Goal: Transaction & Acquisition: Purchase product/service

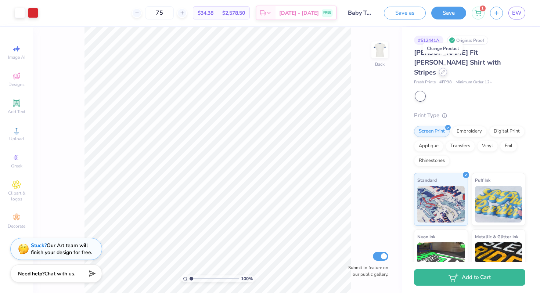
click at [443, 68] on div at bounding box center [443, 72] width 8 height 8
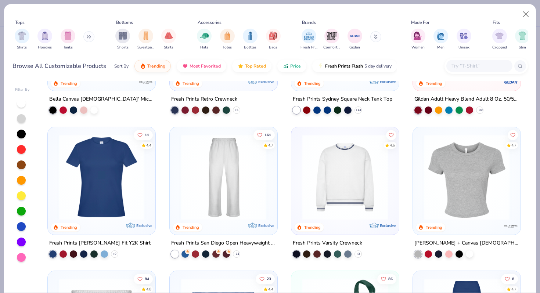
scroll to position [392, 0]
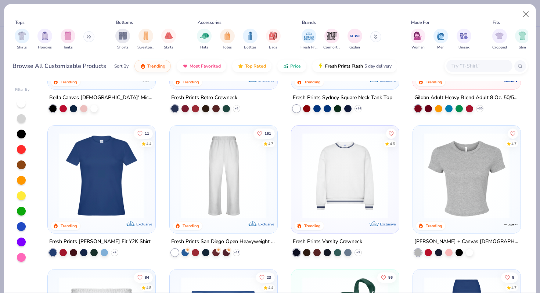
click at [125, 181] on img at bounding box center [101, 176] width 93 height 86
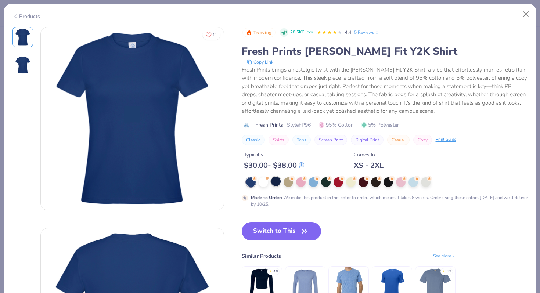
click at [278, 183] on div at bounding box center [276, 182] width 10 height 10
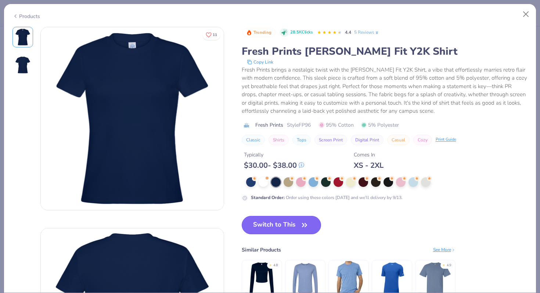
click at [283, 226] on button "Switch to This" at bounding box center [282, 225] width 80 height 18
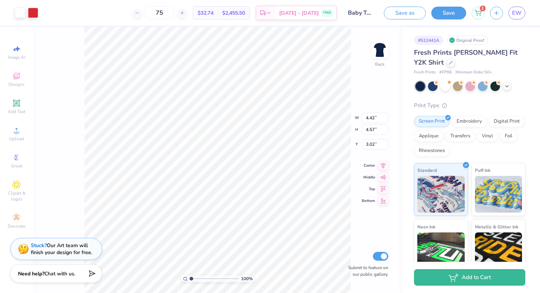
type input "6.08"
type input "6.28"
type input "3.00"
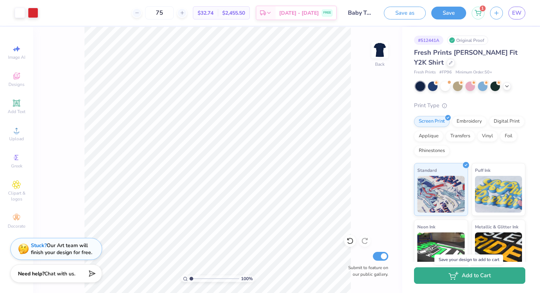
click at [477, 276] on button "Add to Cart" at bounding box center [469, 276] width 111 height 17
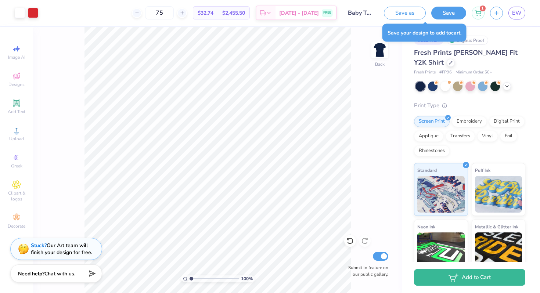
click at [521, 51] on div "Fresh Prints [PERSON_NAME] Fit Y2K Shirt" at bounding box center [469, 58] width 111 height 20
click at [449, 62] on icon at bounding box center [451, 62] width 4 height 4
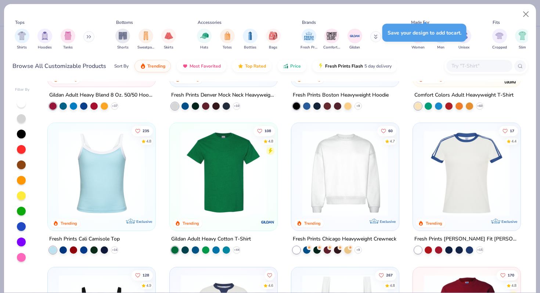
scroll to position [111, 0]
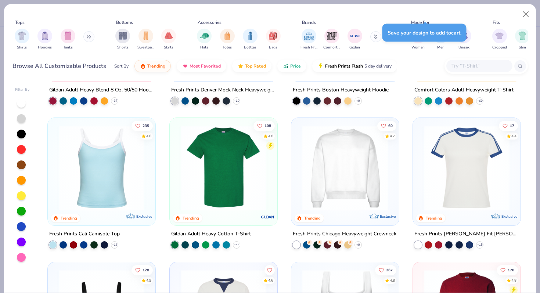
click at [480, 213] on div at bounding box center [467, 170] width 100 height 97
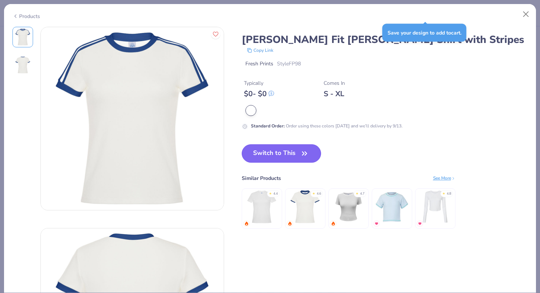
click at [291, 156] on button "Switch to This" at bounding box center [282, 153] width 80 height 18
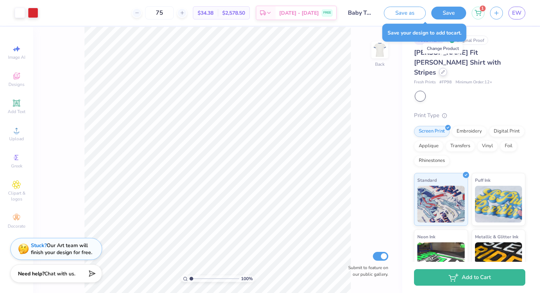
click at [444, 70] on icon at bounding box center [443, 72] width 4 height 4
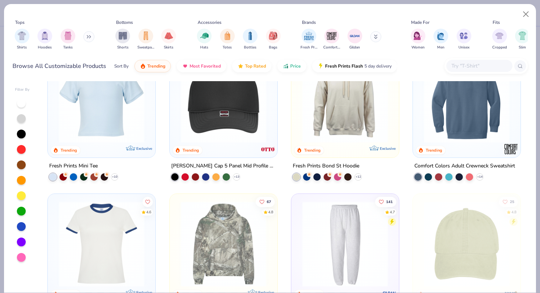
scroll to position [1131, 0]
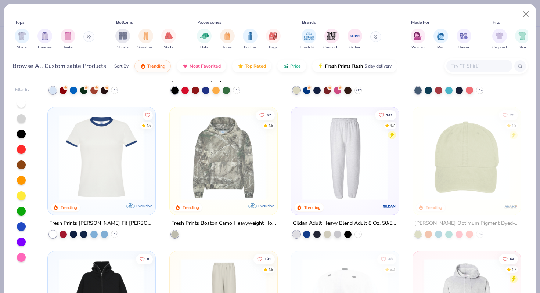
click at [106, 188] on img at bounding box center [101, 158] width 93 height 86
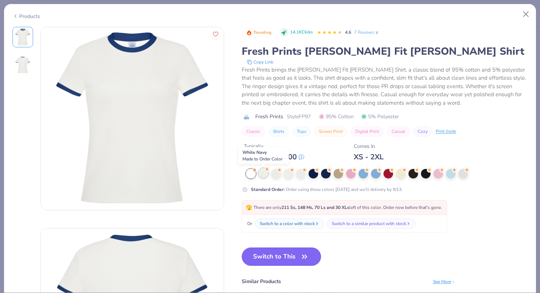
click at [261, 175] on div at bounding box center [264, 173] width 10 height 10
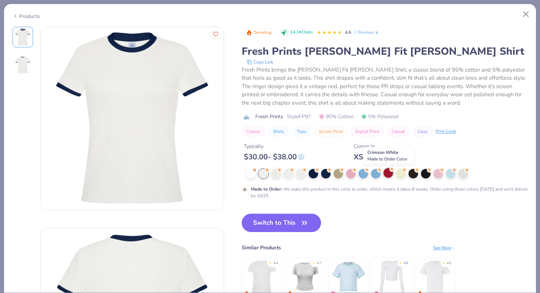
click at [386, 172] on div at bounding box center [389, 173] width 10 height 10
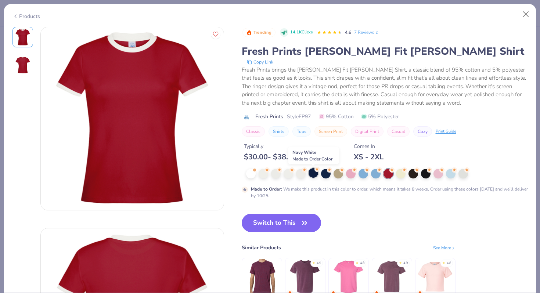
click at [314, 175] on div at bounding box center [314, 173] width 10 height 10
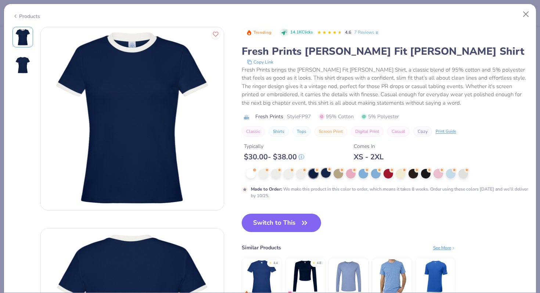
click at [326, 169] on div at bounding box center [326, 173] width 10 height 10
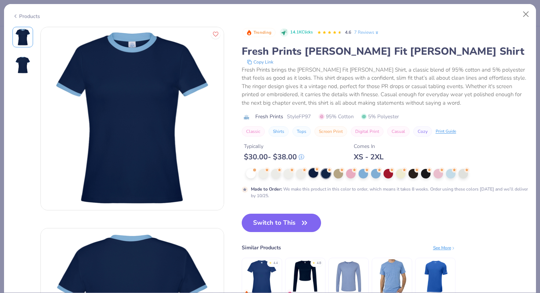
click at [314, 175] on div at bounding box center [314, 173] width 10 height 10
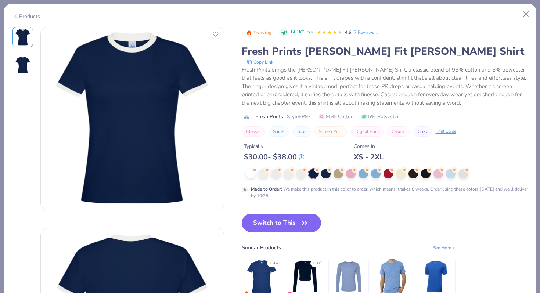
click at [288, 226] on button "Switch to This" at bounding box center [282, 223] width 80 height 18
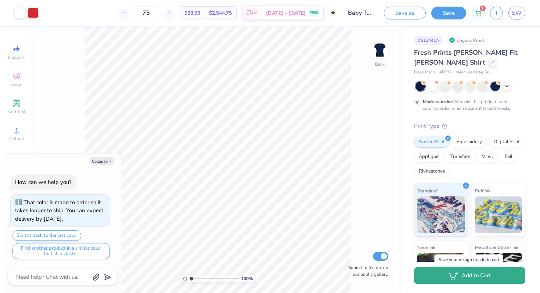
click at [495, 279] on button "Add to Cart" at bounding box center [469, 276] width 111 height 17
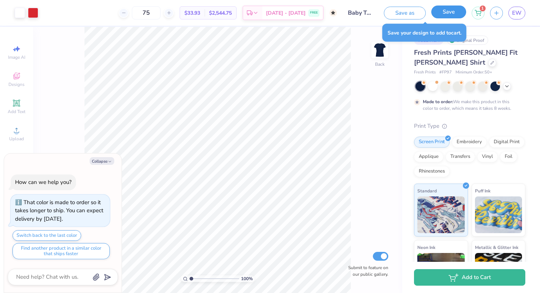
click at [450, 11] on button "Save" at bounding box center [449, 12] width 35 height 13
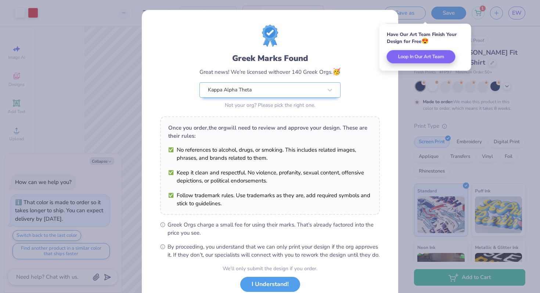
scroll to position [35, 0]
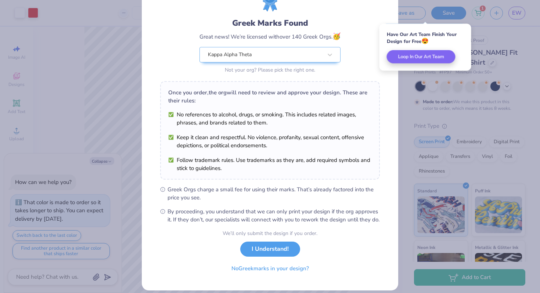
click at [270, 264] on div "We’ll only submit the design if you order. I Understand! No Greek marks in your…" at bounding box center [270, 253] width 95 height 46
click at [271, 255] on button "I Understand!" at bounding box center [270, 247] width 60 height 15
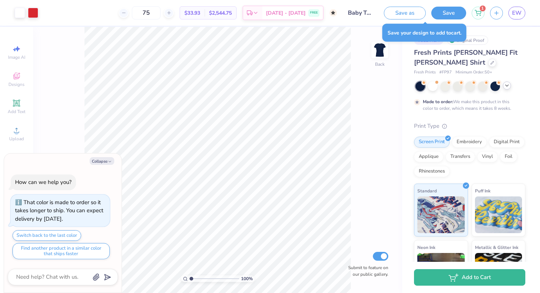
click at [508, 87] on icon at bounding box center [507, 86] width 6 height 6
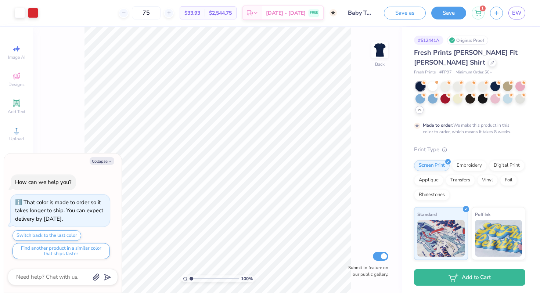
click at [419, 112] on div at bounding box center [420, 110] width 8 height 8
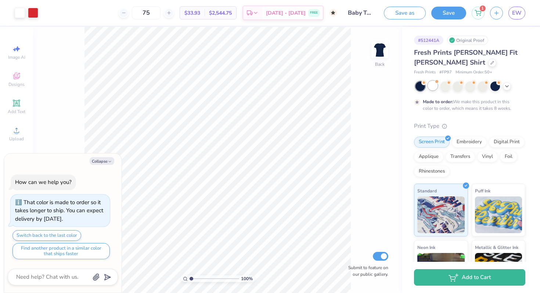
click at [432, 88] on div at bounding box center [433, 86] width 10 height 10
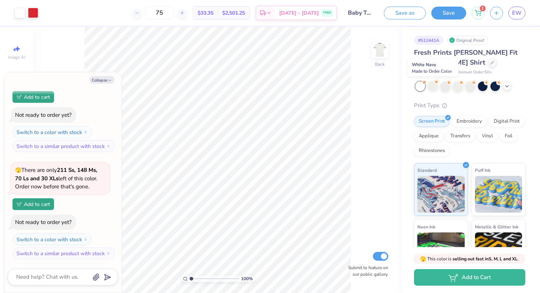
scroll to position [178, 0]
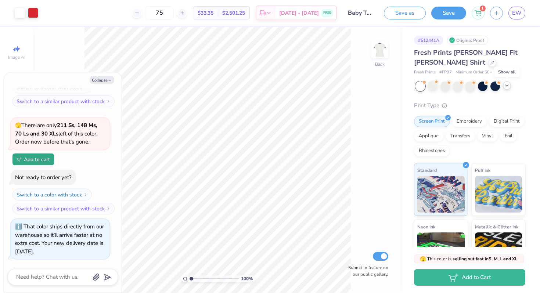
click at [507, 86] on polyline at bounding box center [507, 85] width 3 height 1
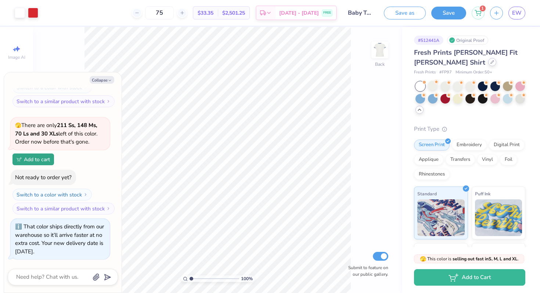
click at [491, 63] on icon at bounding box center [493, 62] width 4 height 4
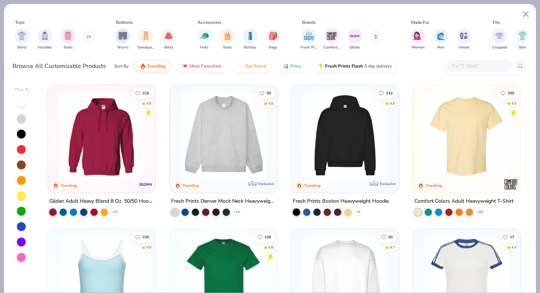
scroll to position [121, 0]
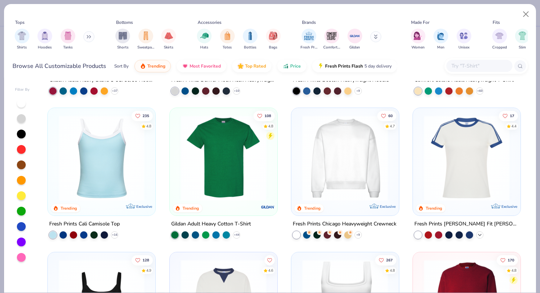
click at [481, 234] on icon at bounding box center [480, 235] width 6 height 6
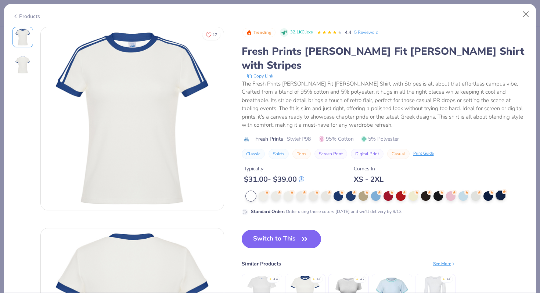
click at [499, 191] on div at bounding box center [501, 196] width 10 height 10
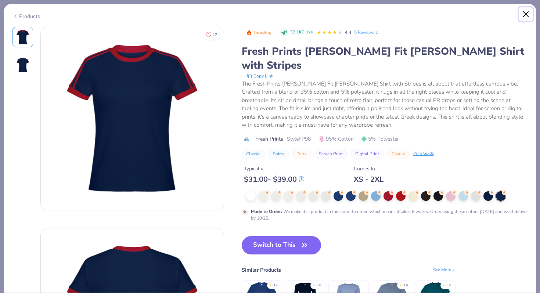
click at [528, 14] on button "Close" at bounding box center [526, 14] width 14 height 14
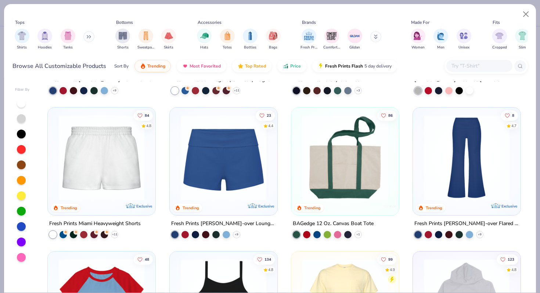
scroll to position [449, 0]
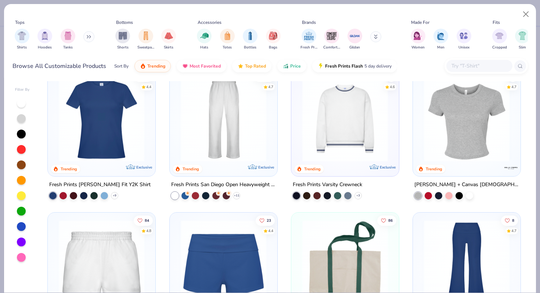
click at [122, 141] on img at bounding box center [101, 119] width 93 height 86
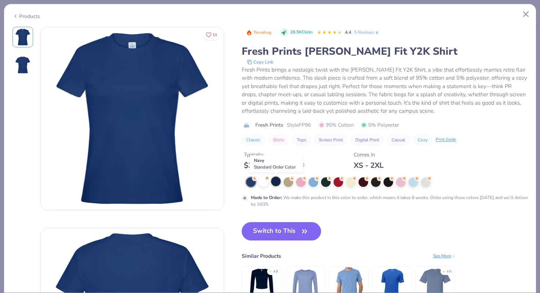
click at [277, 179] on div at bounding box center [276, 182] width 10 height 10
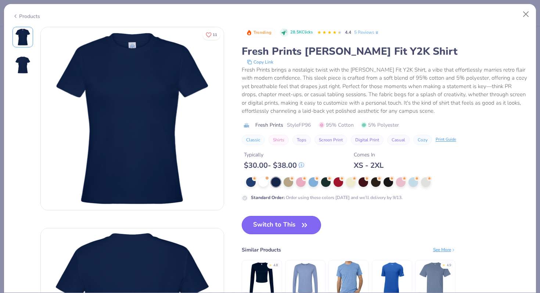
click at [295, 228] on button "Switch to This" at bounding box center [282, 225] width 80 height 18
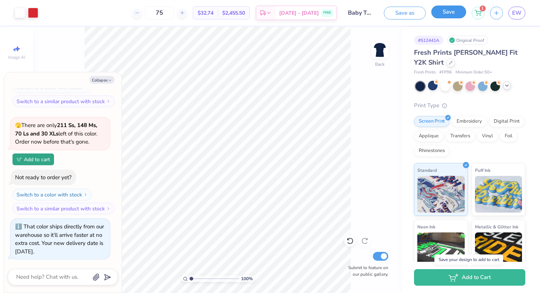
click at [454, 14] on button "Save" at bounding box center [449, 12] width 35 height 13
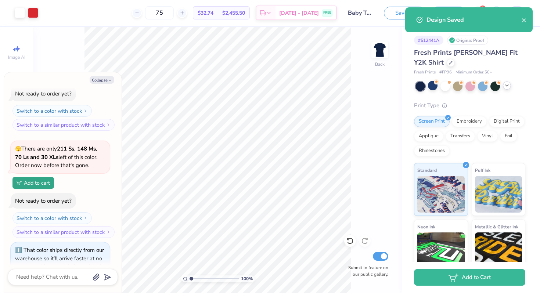
scroll to position [178, 0]
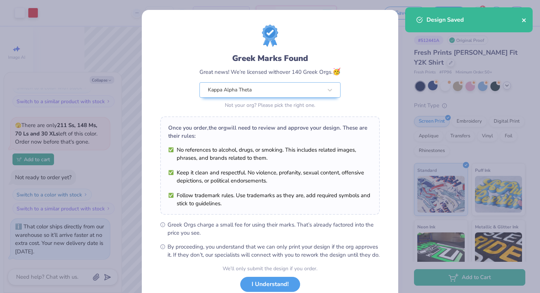
click at [525, 21] on icon "close" at bounding box center [524, 20] width 4 height 4
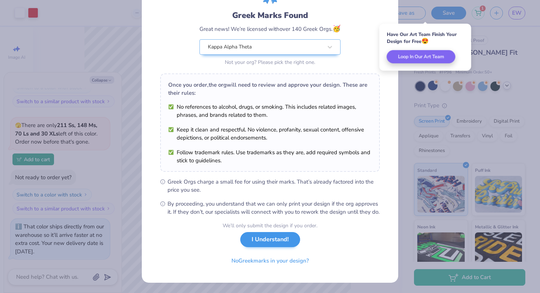
scroll to position [51, 0]
click at [267, 239] on button "I Understand!" at bounding box center [270, 239] width 60 height 15
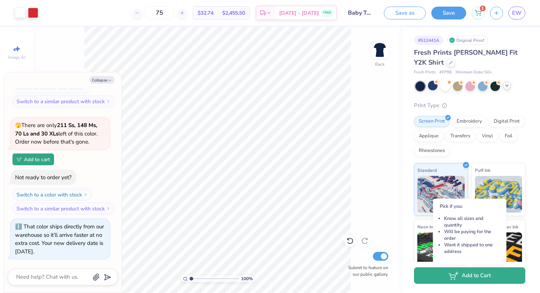
click at [483, 283] on button "Add to Cart" at bounding box center [469, 276] width 111 height 17
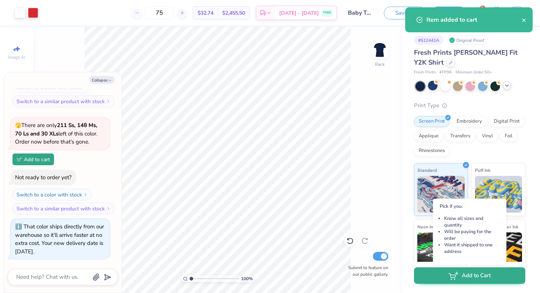
scroll to position [155, 0]
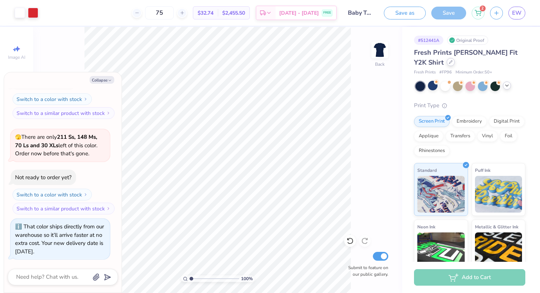
click at [450, 62] on icon at bounding box center [451, 62] width 3 height 3
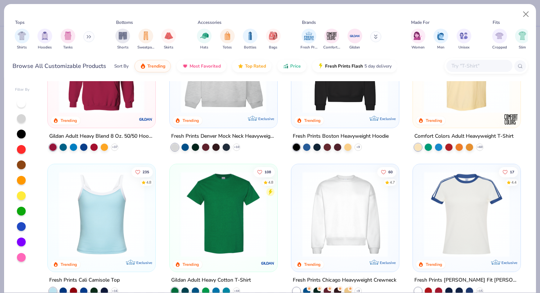
scroll to position [10, 0]
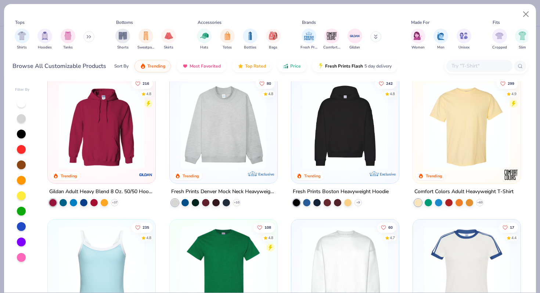
click at [228, 151] on img at bounding box center [223, 126] width 93 height 86
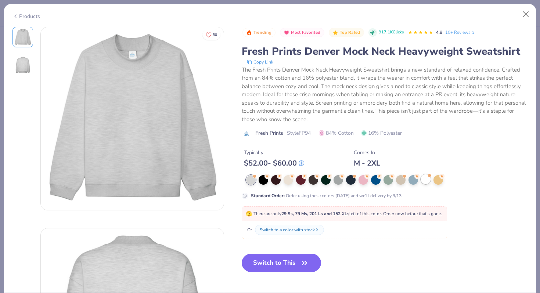
click at [427, 180] on div at bounding box center [426, 180] width 10 height 10
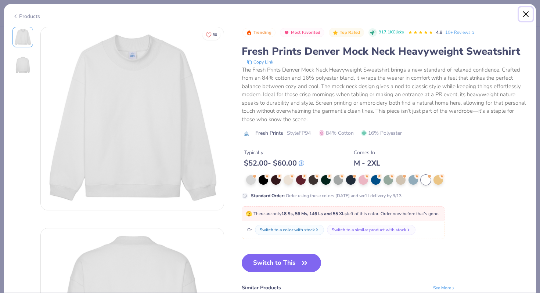
click at [525, 13] on button "Close" at bounding box center [526, 14] width 14 height 14
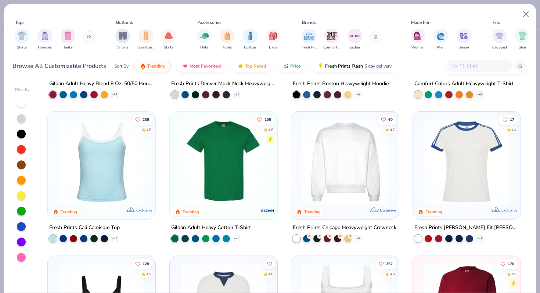
scroll to position [196, 0]
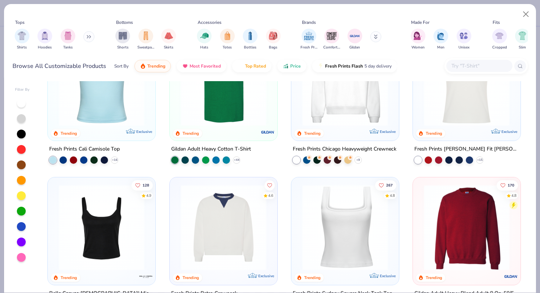
click at [131, 121] on img at bounding box center [101, 83] width 93 height 86
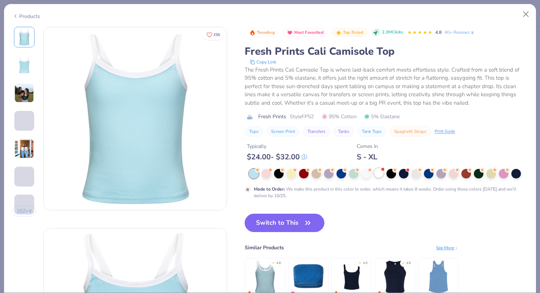
click at [382, 172] on div at bounding box center [379, 173] width 10 height 10
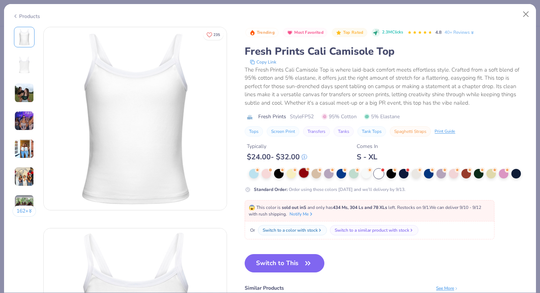
click at [303, 172] on div at bounding box center [304, 173] width 10 height 10
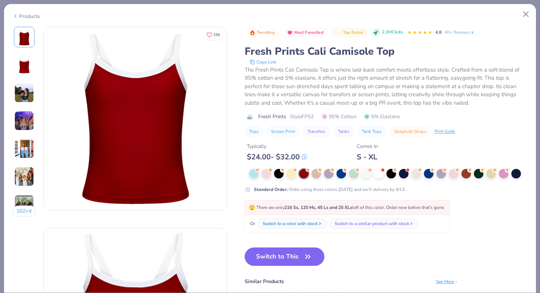
click at [26, 92] on img at bounding box center [24, 93] width 20 height 20
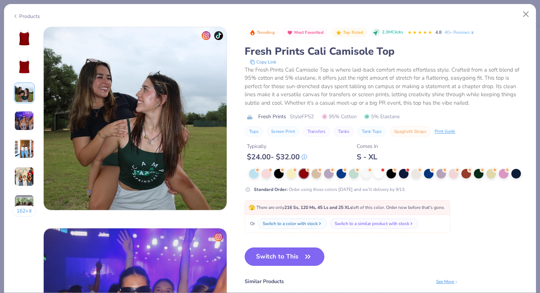
click at [21, 122] on img at bounding box center [24, 121] width 20 height 20
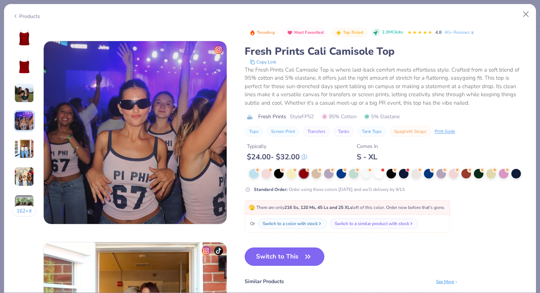
scroll to position [604, 0]
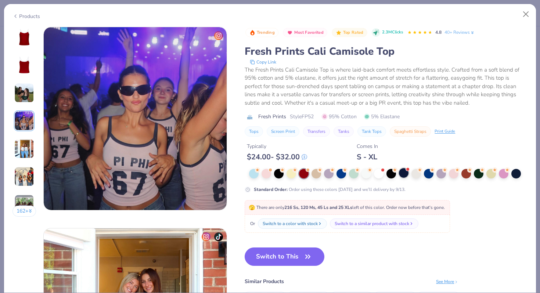
click at [400, 176] on div at bounding box center [404, 173] width 10 height 10
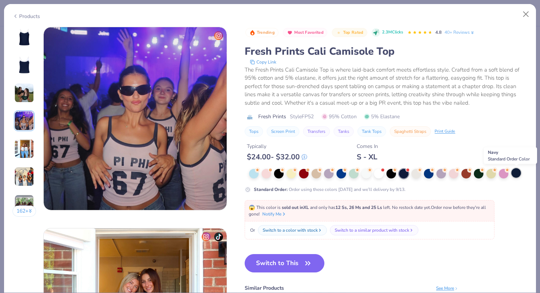
click at [515, 171] on div at bounding box center [517, 173] width 10 height 10
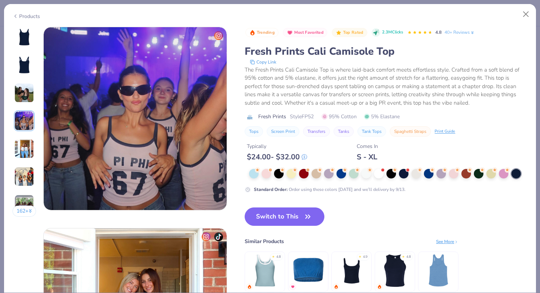
click at [25, 63] on img at bounding box center [24, 65] width 18 height 18
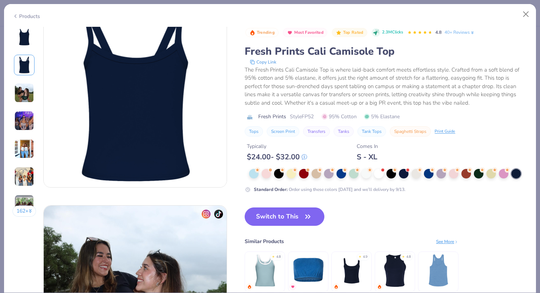
scroll to position [201, 0]
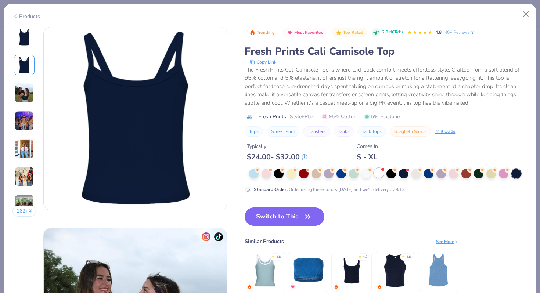
click at [378, 175] on div at bounding box center [379, 173] width 10 height 10
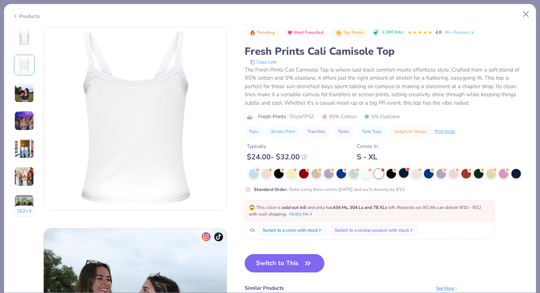
click at [404, 174] on div at bounding box center [404, 173] width 10 height 10
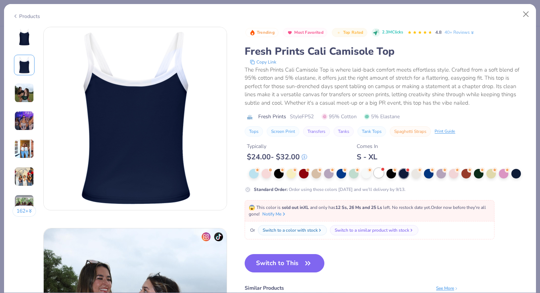
click at [377, 174] on div at bounding box center [379, 173] width 10 height 10
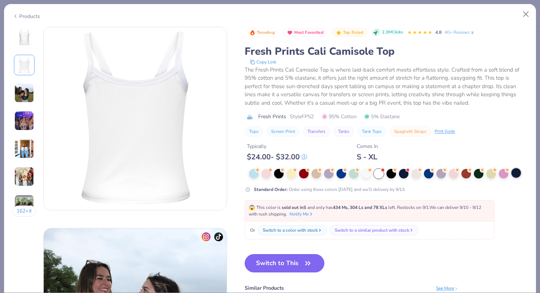
click at [516, 171] on div at bounding box center [517, 173] width 10 height 10
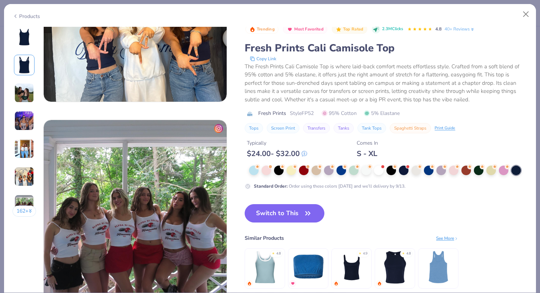
scroll to position [1145, 0]
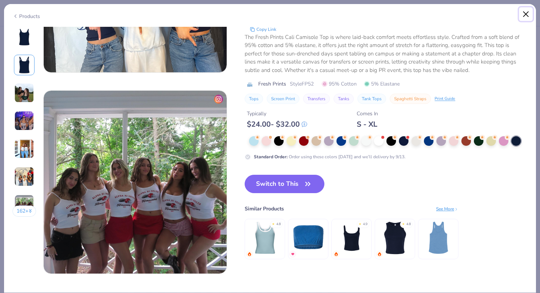
click at [526, 14] on button "Close" at bounding box center [526, 14] width 14 height 14
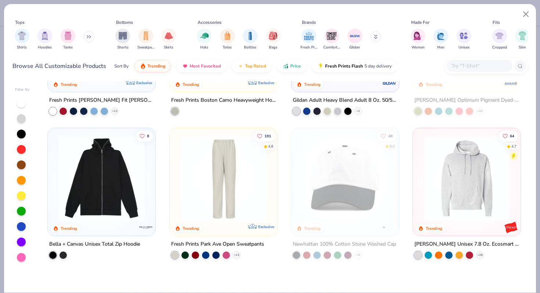
scroll to position [1062, 0]
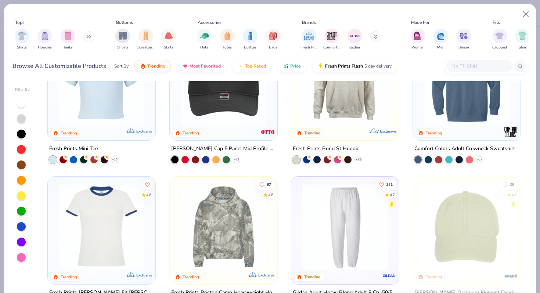
click at [126, 215] on img at bounding box center [101, 227] width 93 height 86
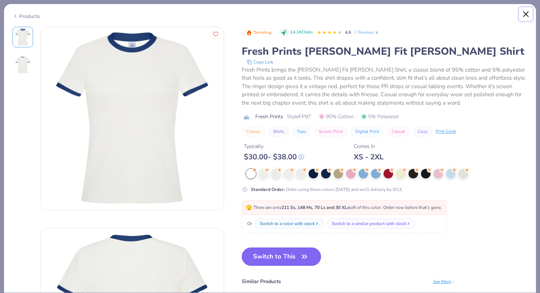
click at [526, 11] on button "Close" at bounding box center [526, 14] width 14 height 14
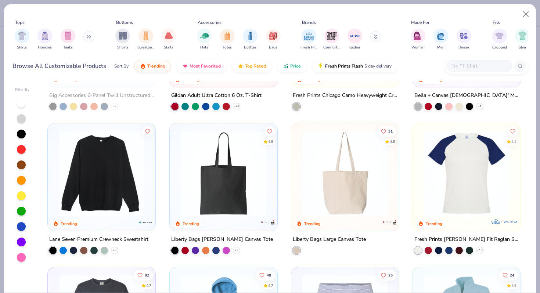
scroll to position [1547, 0]
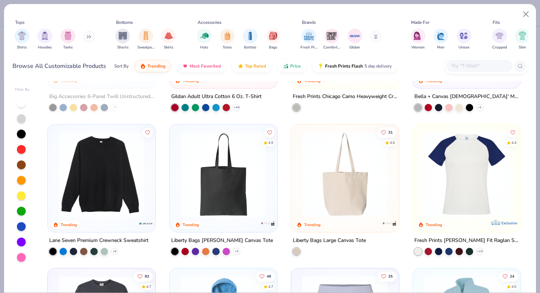
click at [476, 184] on img at bounding box center [467, 175] width 93 height 86
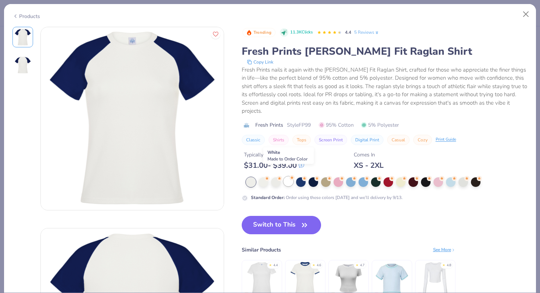
click at [287, 177] on div at bounding box center [289, 182] width 10 height 10
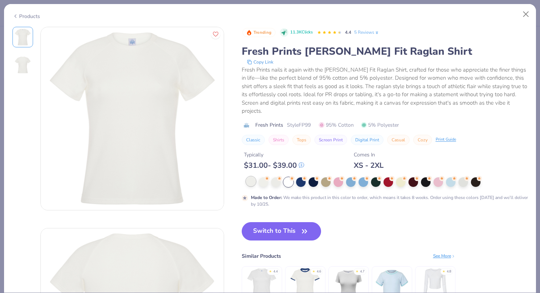
click at [251, 177] on div at bounding box center [251, 182] width 10 height 10
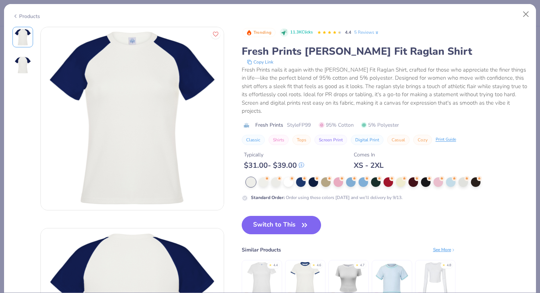
click at [310, 229] on div "Switch to This Similar Products See More ★ 4.4 ★ 4.6 ★ 4.7 ★ 4.8" at bounding box center [349, 265] width 214 height 99
click at [301, 220] on icon "button" at bounding box center [305, 225] width 10 height 10
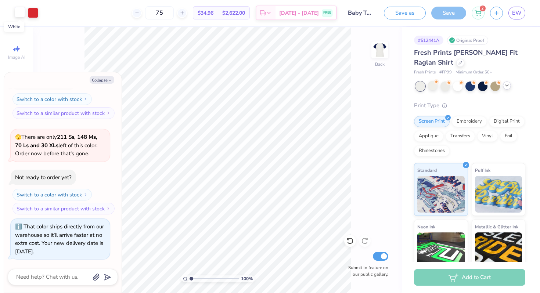
click at [20, 13] on div at bounding box center [20, 12] width 10 height 10
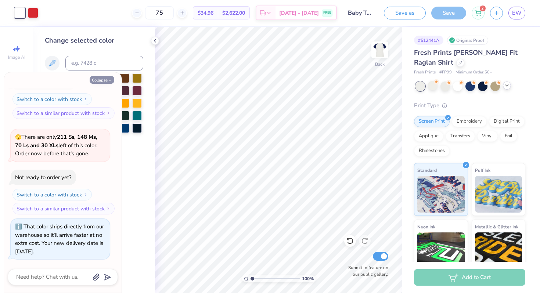
click at [97, 82] on button "Collapse" at bounding box center [102, 80] width 25 height 8
type textarea "x"
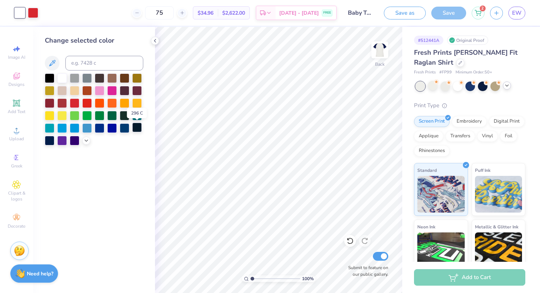
click at [140, 129] on div at bounding box center [137, 128] width 10 height 10
click at [50, 142] on div at bounding box center [50, 140] width 10 height 10
click at [100, 130] on div at bounding box center [100, 128] width 10 height 10
click at [123, 129] on div at bounding box center [125, 128] width 10 height 10
click at [86, 141] on icon at bounding box center [86, 140] width 6 height 6
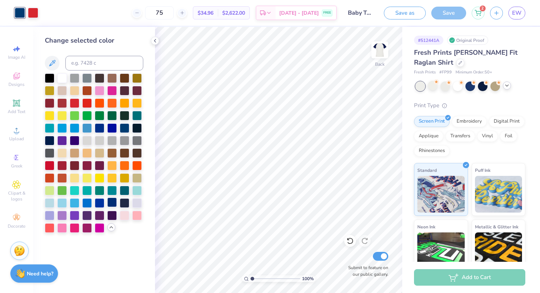
click at [110, 204] on div at bounding box center [112, 203] width 10 height 10
click at [125, 204] on div at bounding box center [125, 203] width 10 height 10
click at [117, 203] on div at bounding box center [112, 203] width 10 height 10
click at [48, 139] on div at bounding box center [50, 140] width 10 height 10
click at [478, 12] on icon at bounding box center [478, 11] width 6 height 4
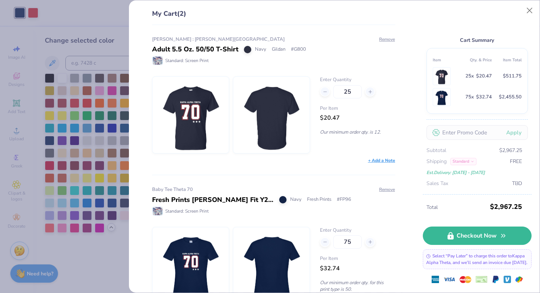
scroll to position [29, 0]
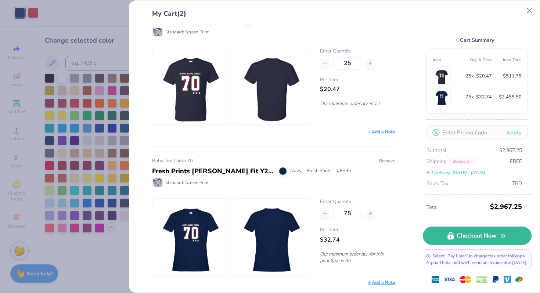
click at [466, 164] on div "Standard" at bounding box center [464, 161] width 26 height 7
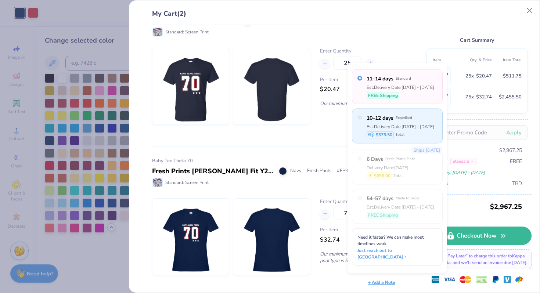
click at [426, 130] on div "10–12 days Expedited Est. Delivery Date: [DATE] - [DATE] $373.50 Total" at bounding box center [397, 126] width 91 height 35
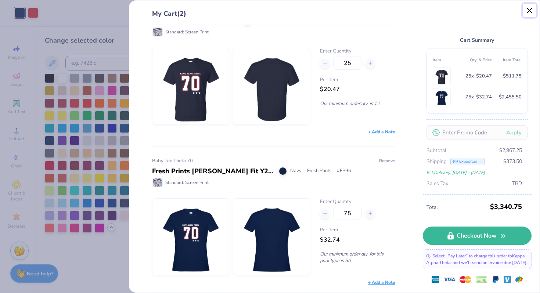
click at [530, 12] on button "Close" at bounding box center [530, 11] width 14 height 14
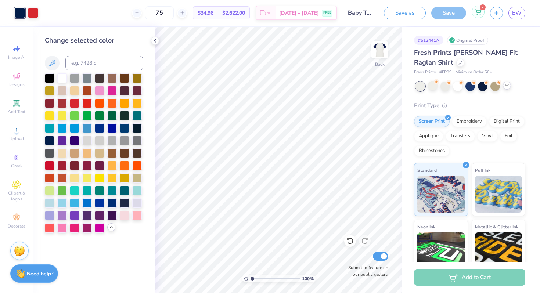
click at [481, 15] on div "2" at bounding box center [478, 12] width 13 height 13
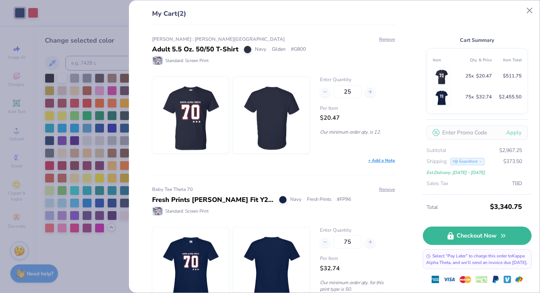
click at [80, 46] on div "My Cart (2) [PERSON_NAME] : [PERSON_NAME] University Adult 5.5 Oz. 50/50 T-Shir…" at bounding box center [270, 146] width 540 height 293
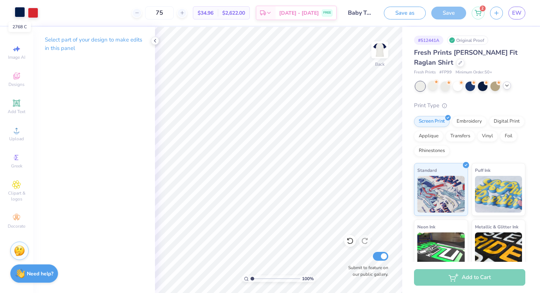
click at [20, 11] on div at bounding box center [20, 12] width 10 height 10
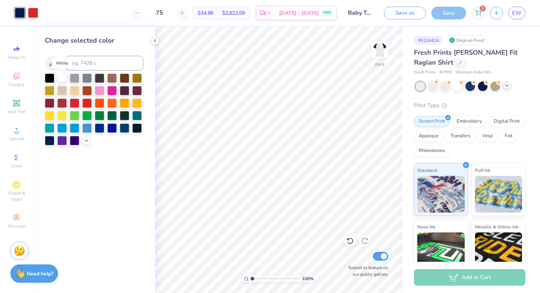
click at [65, 81] on div at bounding box center [62, 78] width 10 height 10
click at [34, 11] on div at bounding box center [33, 12] width 10 height 10
click at [50, 141] on div at bounding box center [50, 140] width 10 height 10
click at [21, 15] on div at bounding box center [20, 12] width 10 height 10
click at [75, 102] on div at bounding box center [75, 103] width 10 height 10
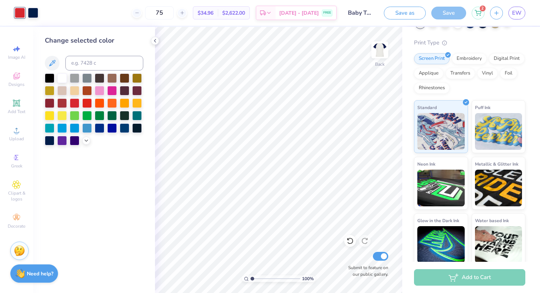
scroll to position [0, 0]
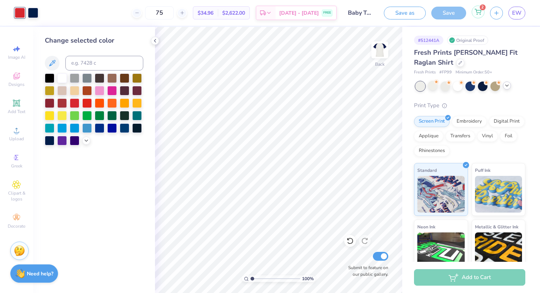
click at [477, 15] on div "2" at bounding box center [478, 12] width 13 height 13
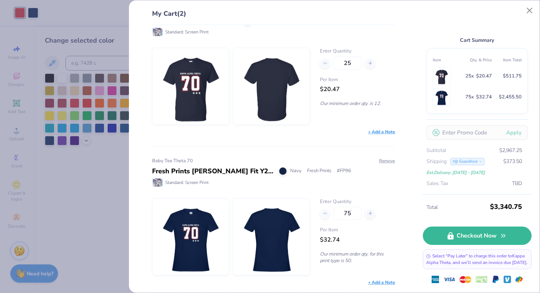
scroll to position [28, 0]
click at [36, 46] on div "My Cart (2) [PERSON_NAME] : [PERSON_NAME] University Adult 5.5 Oz. 50/50 T-Shir…" at bounding box center [270, 146] width 540 height 293
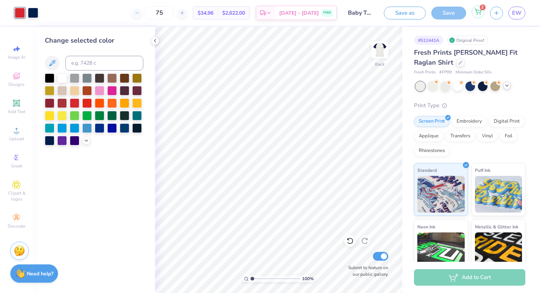
click at [481, 8] on span "2" at bounding box center [483, 7] width 6 height 6
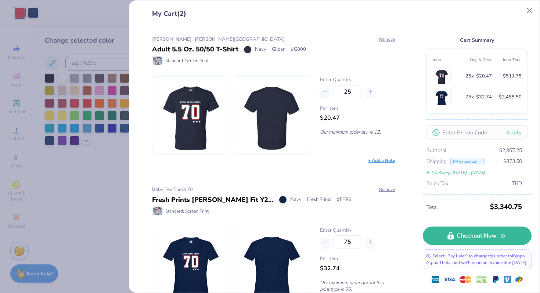
click at [194, 270] on img at bounding box center [190, 266] width 63 height 76
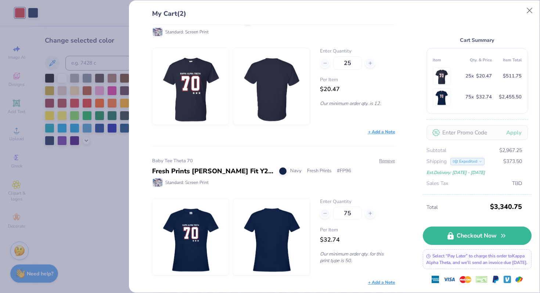
click at [188, 222] on img at bounding box center [190, 237] width 63 height 76
click at [210, 172] on div "Fresh Prints [PERSON_NAME] Fit Y2K Shirt" at bounding box center [213, 172] width 122 height 10
click at [85, 113] on div "My Cart (2) [PERSON_NAME] : [PERSON_NAME] University Adult 5.5 Oz. 50/50 T-Shir…" at bounding box center [270, 146] width 540 height 293
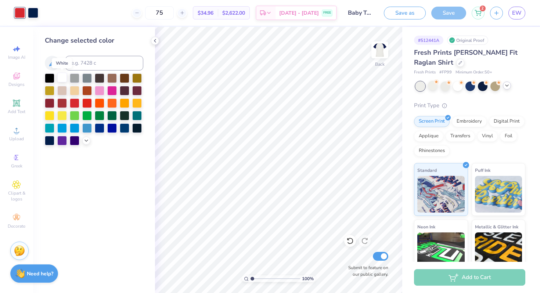
click at [59, 80] on div at bounding box center [62, 78] width 10 height 10
click at [35, 12] on div at bounding box center [33, 12] width 10 height 10
click at [76, 104] on div at bounding box center [75, 103] width 10 height 10
click at [459, 62] on icon at bounding box center [460, 62] width 3 height 3
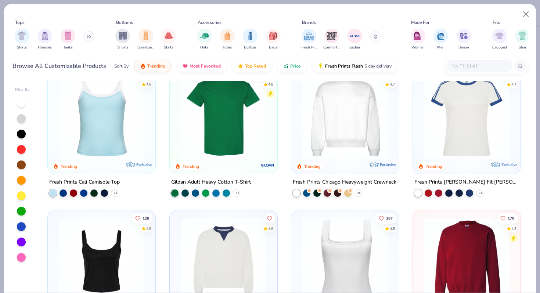
scroll to position [295, 0]
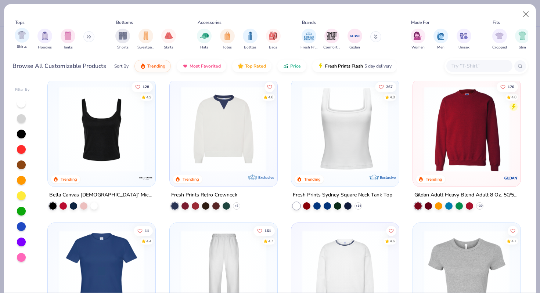
click at [21, 42] on div "Shirts" at bounding box center [22, 39] width 15 height 22
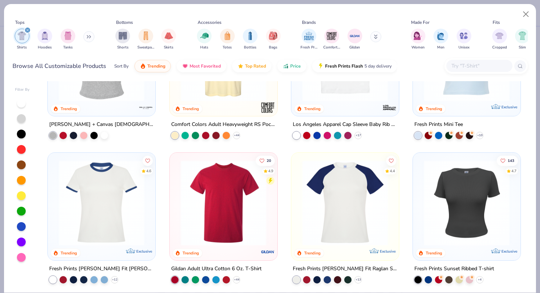
scroll to position [273, 0]
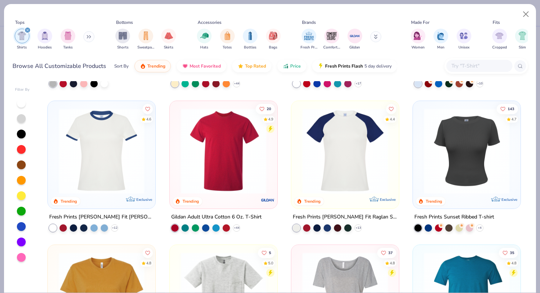
click at [100, 178] on img at bounding box center [101, 151] width 93 height 86
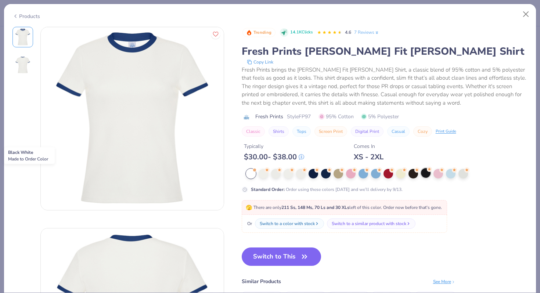
click at [425, 171] on div at bounding box center [426, 173] width 10 height 10
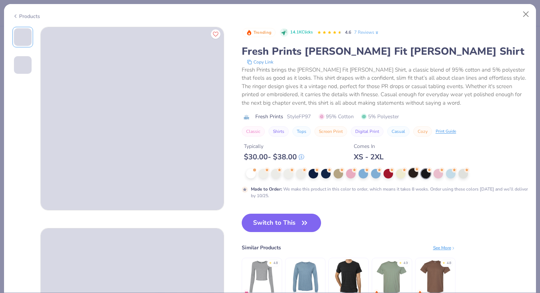
click at [412, 173] on div at bounding box center [414, 173] width 10 height 10
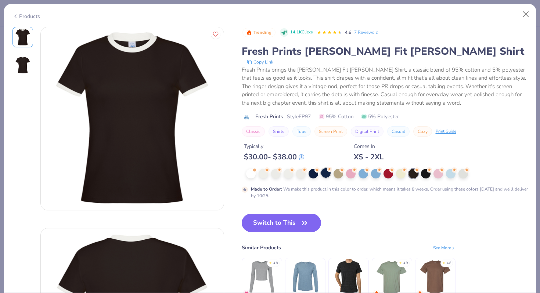
click at [326, 173] on div at bounding box center [326, 173] width 10 height 10
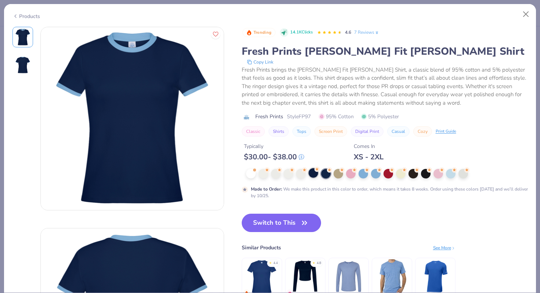
click at [314, 176] on div at bounding box center [314, 173] width 10 height 10
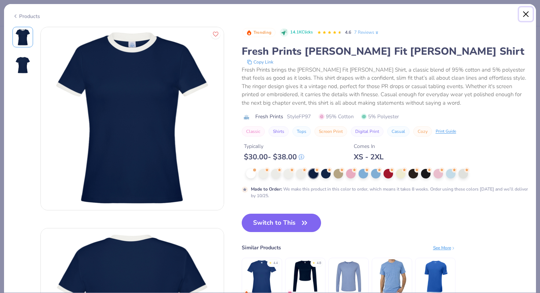
click at [526, 10] on button "Close" at bounding box center [526, 14] width 14 height 14
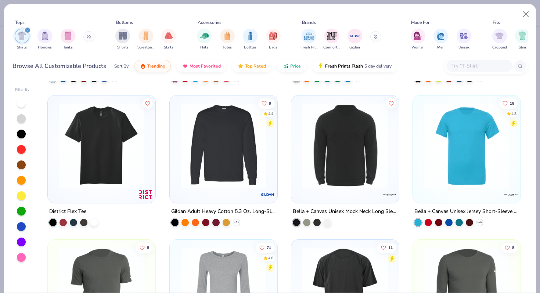
scroll to position [589, 0]
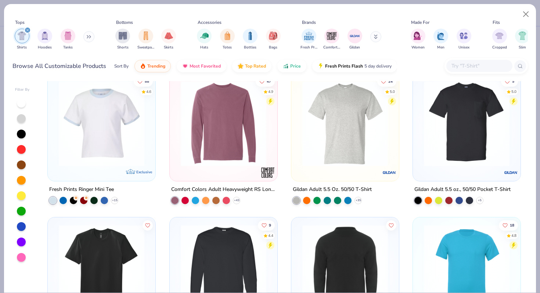
click at [144, 144] on img at bounding box center [101, 124] width 93 height 86
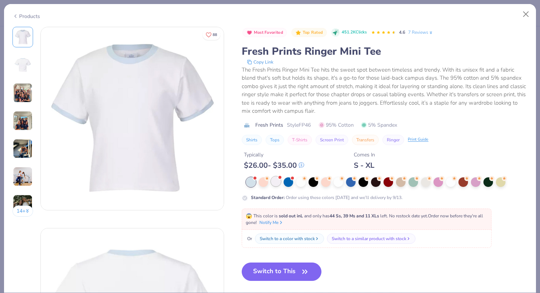
click at [276, 184] on div at bounding box center [276, 182] width 10 height 10
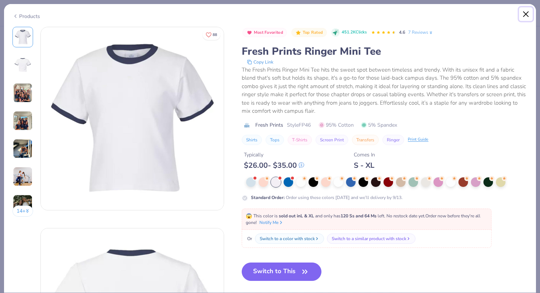
click at [526, 14] on button "Close" at bounding box center [526, 14] width 14 height 14
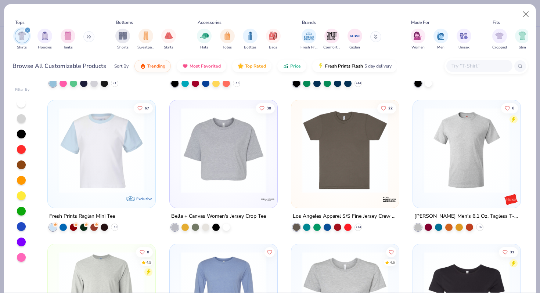
scroll to position [1181, 0]
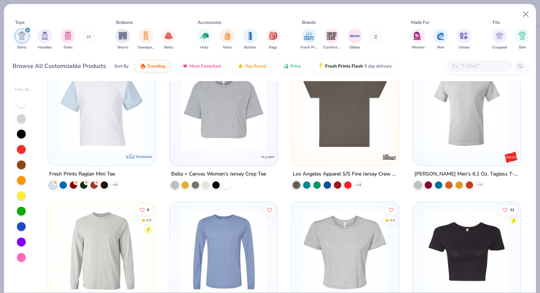
click at [105, 135] on img at bounding box center [101, 108] width 93 height 86
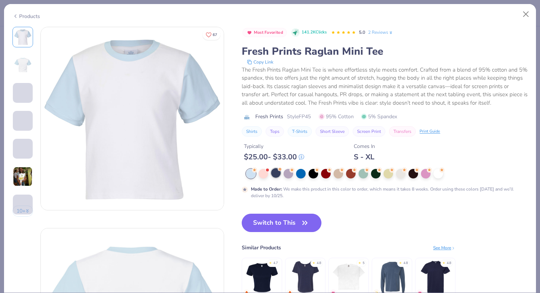
click at [275, 175] on div at bounding box center [276, 173] width 10 height 10
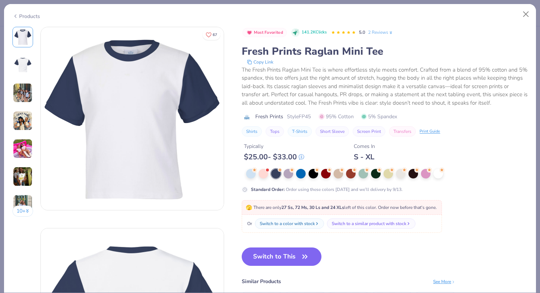
click at [19, 96] on img at bounding box center [23, 93] width 20 height 20
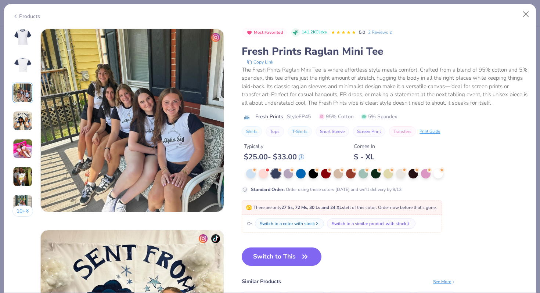
scroll to position [403, 0]
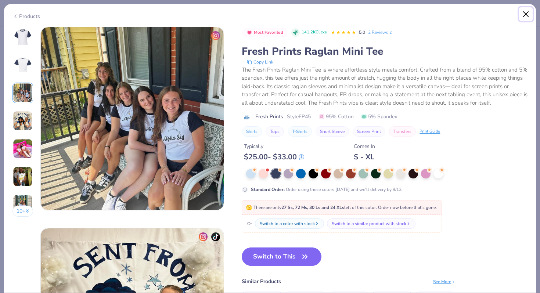
click at [525, 15] on button "Close" at bounding box center [526, 14] width 14 height 14
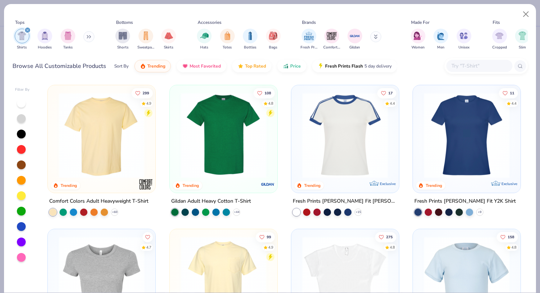
click at [351, 164] on img at bounding box center [345, 136] width 93 height 86
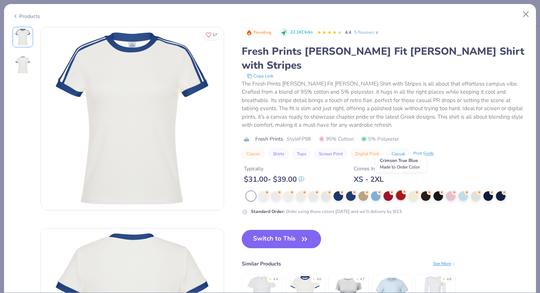
click at [402, 189] on icon at bounding box center [404, 191] width 5 height 5
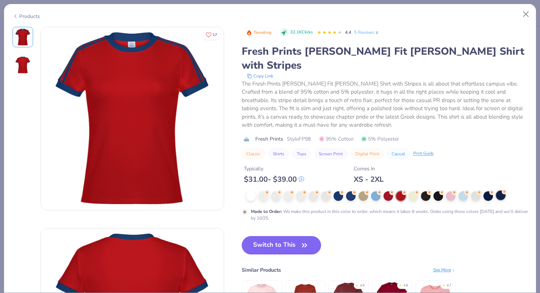
click at [505, 191] on div at bounding box center [501, 196] width 10 height 10
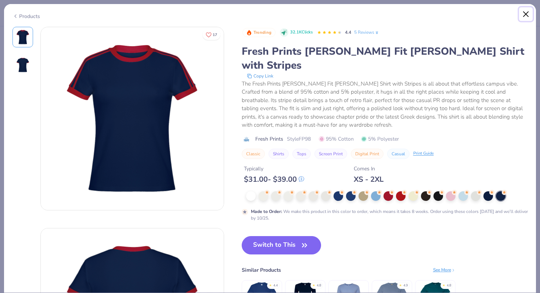
click at [527, 15] on button "Close" at bounding box center [526, 14] width 14 height 14
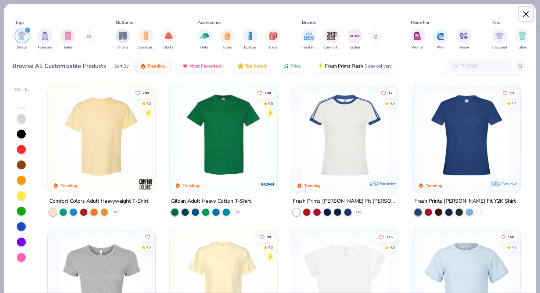
click at [527, 15] on button "Close" at bounding box center [526, 14] width 14 height 14
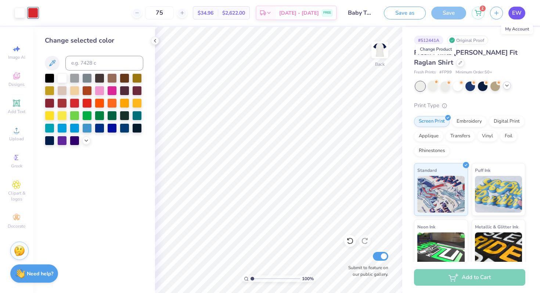
click at [516, 10] on span "EW" at bounding box center [517, 13] width 10 height 8
